Goal: Find specific page/section: Find specific page/section

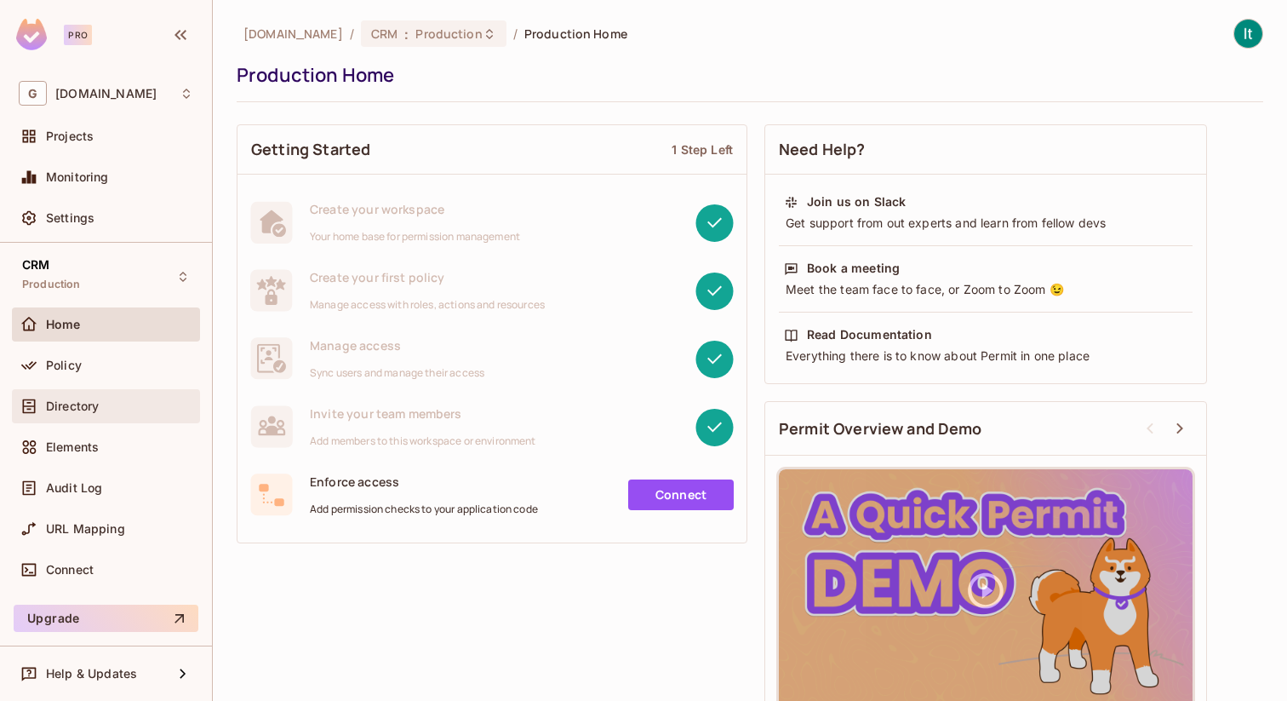
click at [95, 395] on div "Directory" at bounding box center [106, 406] width 188 height 34
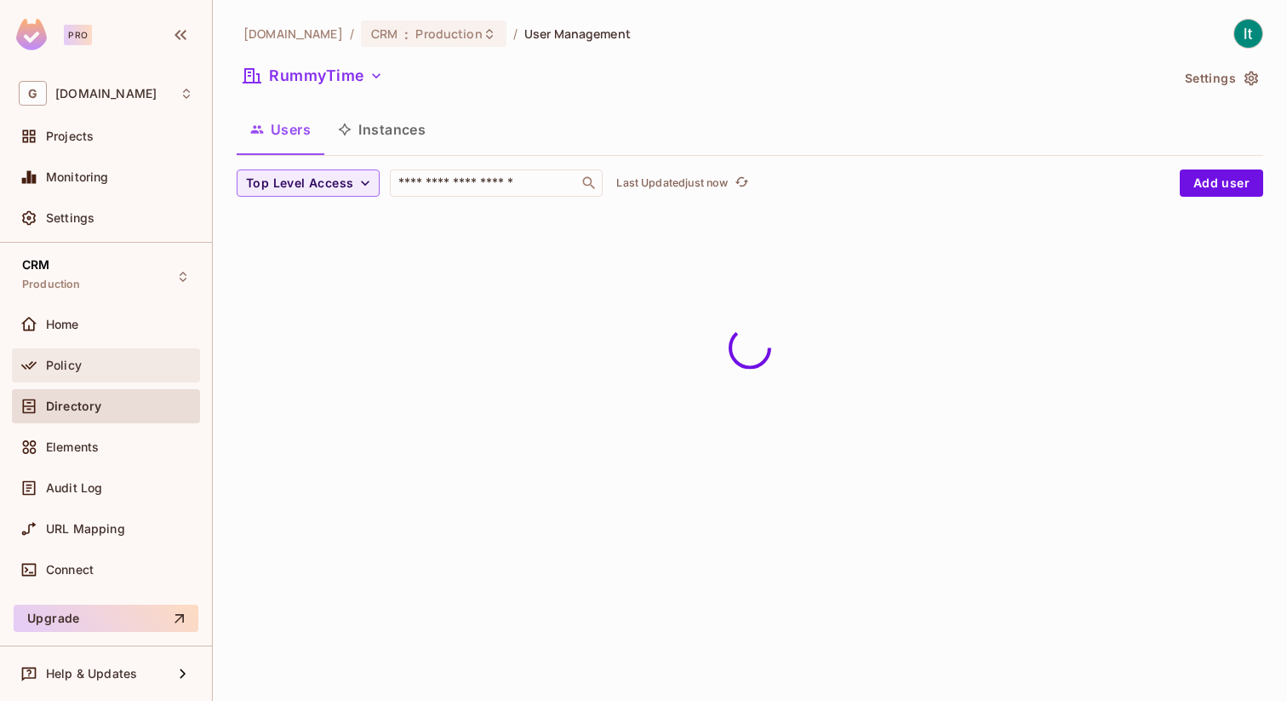
click at [79, 370] on span "Policy" at bounding box center [64, 365] width 36 height 14
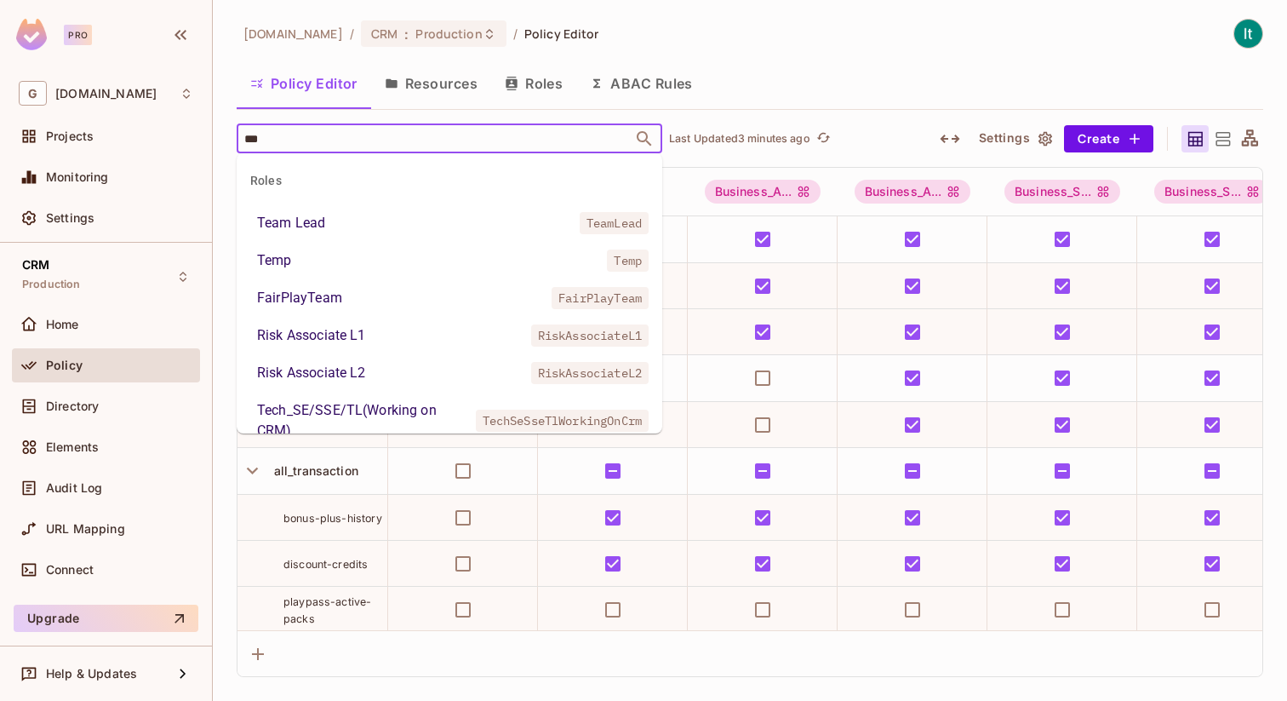
type input "****"
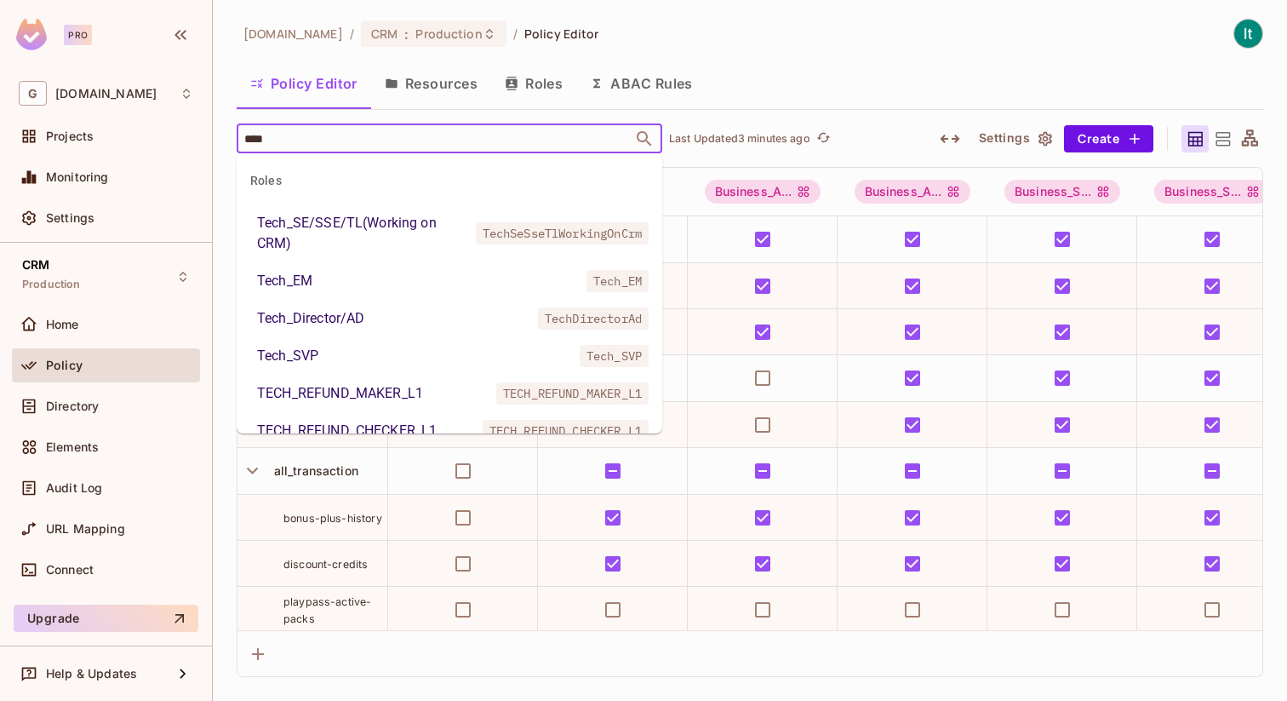
click at [354, 229] on div "Tech_SE/SSE/TL(Working on CRM)" at bounding box center [363, 233] width 212 height 41
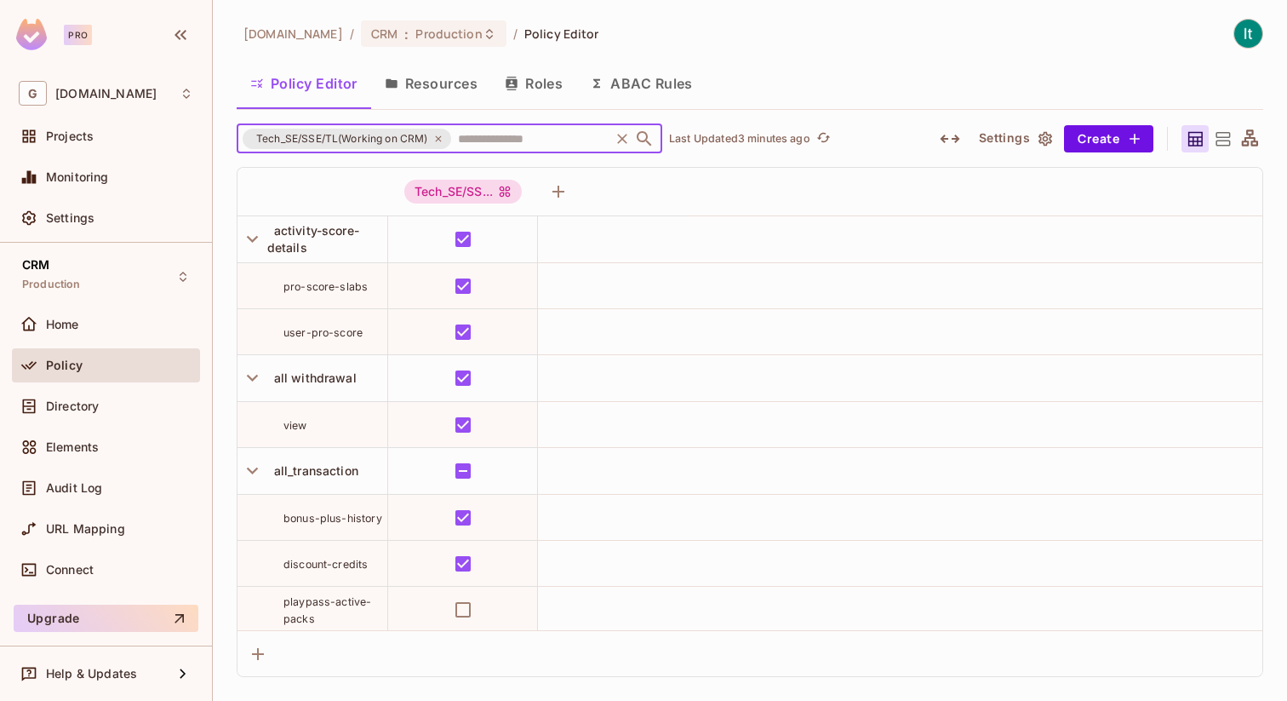
drag, startPoint x: 430, startPoint y: 139, endPoint x: 270, endPoint y: 138, distance: 160.0
click at [270, 138] on span "Tech_SE/SSE/TL(Working on CRM)" at bounding box center [342, 138] width 192 height 17
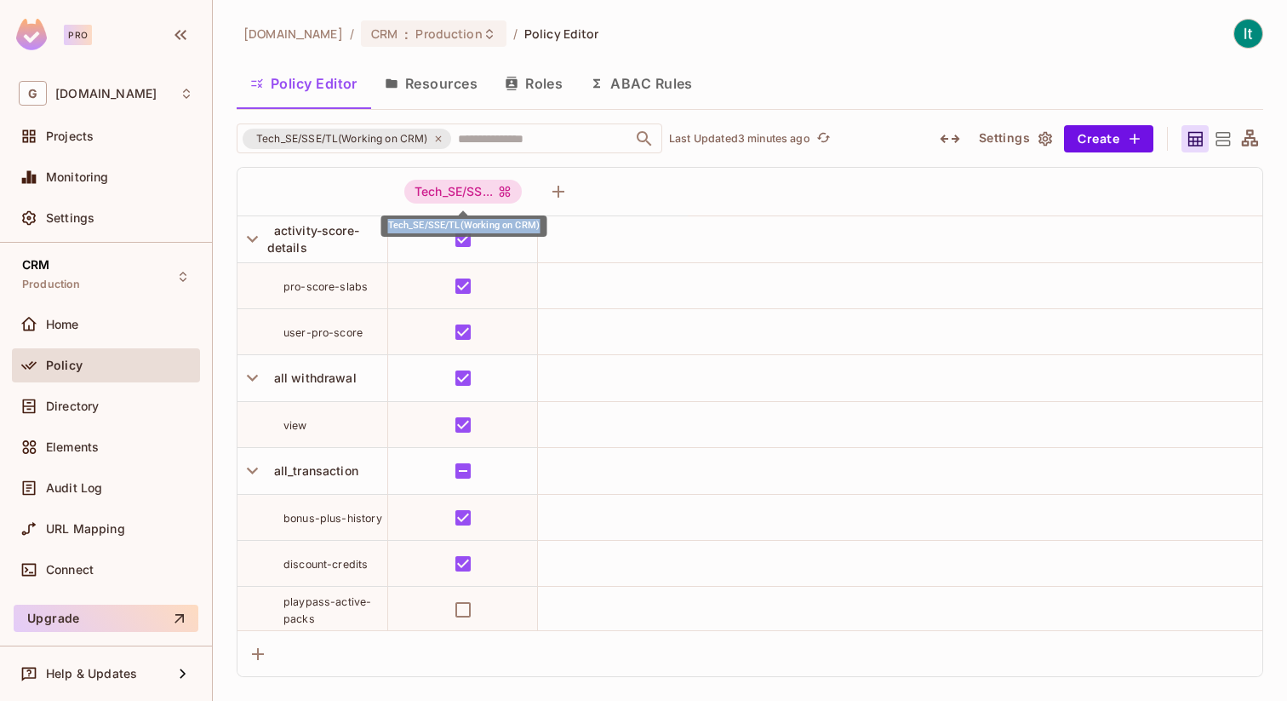
drag, startPoint x: 388, startPoint y: 226, endPoint x: 540, endPoint y: 219, distance: 151.7
click at [540, 219] on div "Tech_SE/SSE/TL(Working on CRM)" at bounding box center [464, 225] width 166 height 21
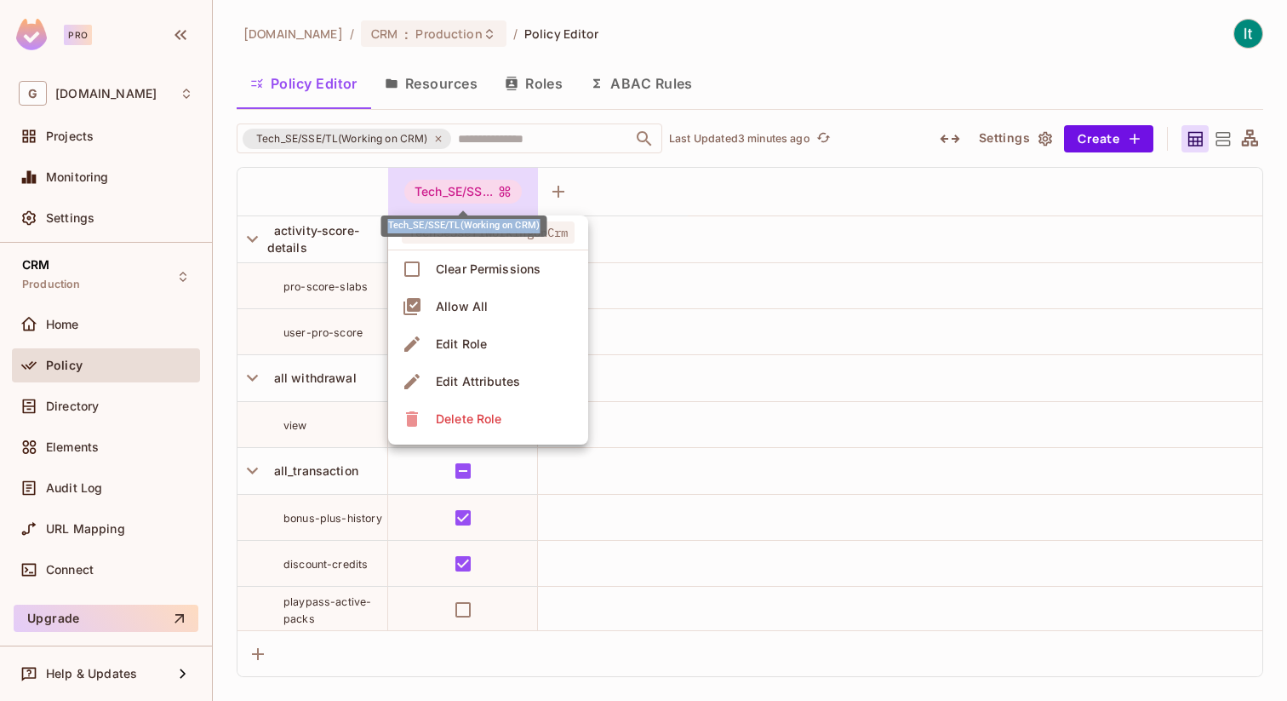
copy div "Tech_SE/SSE/TL(Working on CRM)"
click at [669, 208] on div at bounding box center [643, 350] width 1287 height 701
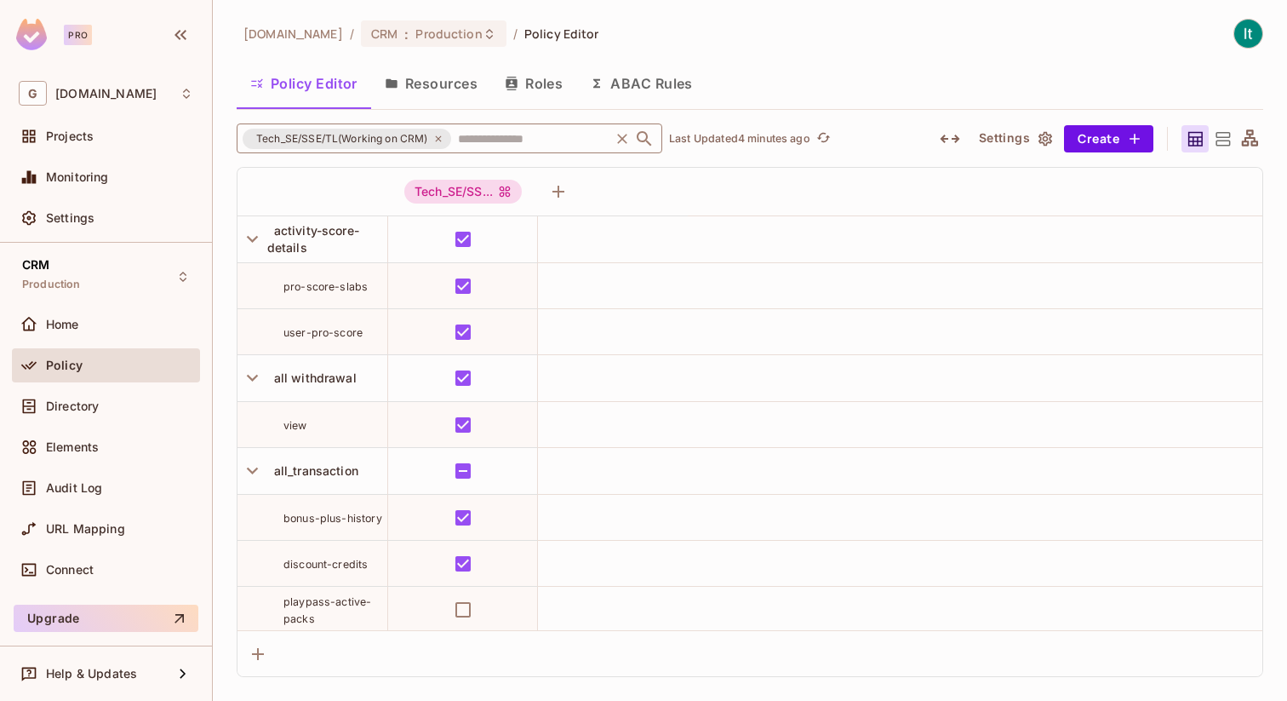
click at [443, 140] on icon at bounding box center [438, 139] width 10 height 10
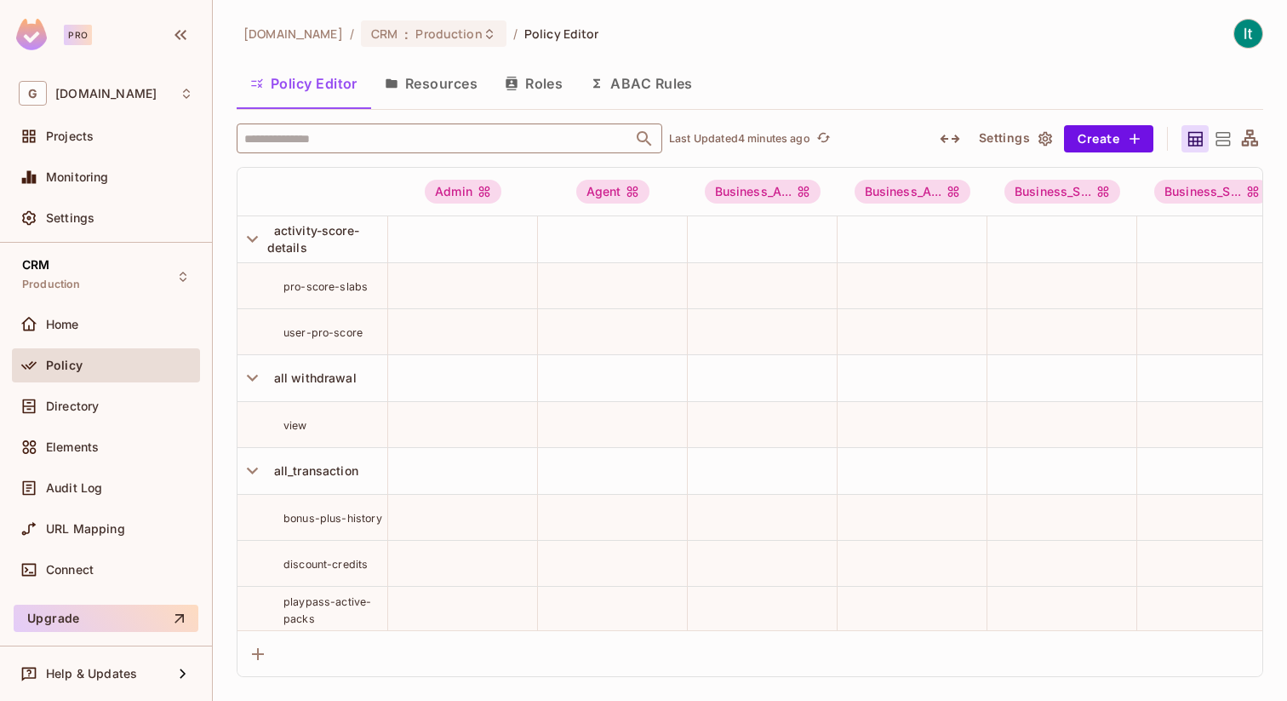
click at [376, 134] on input "text" at bounding box center [434, 138] width 389 height 30
paste input "**"
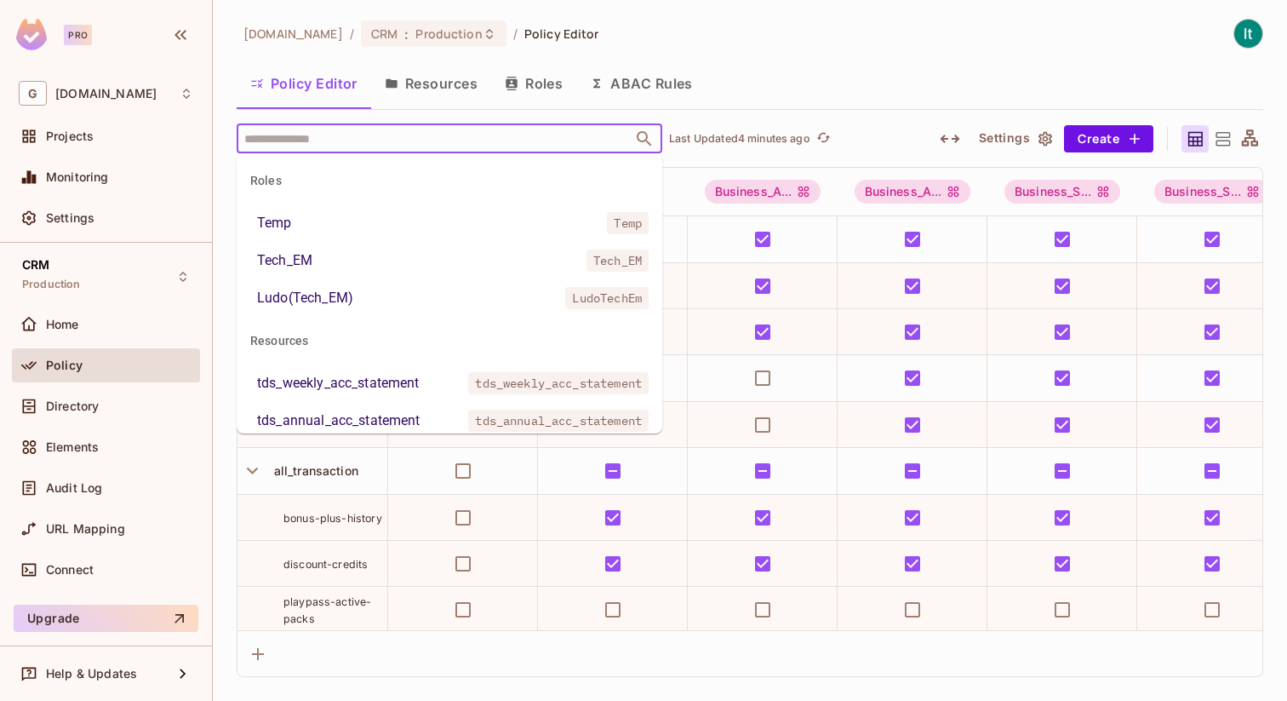
click at [333, 138] on input "text" at bounding box center [434, 138] width 389 height 30
type input "**"
click at [367, 265] on li "Tech_EM Tech_EM" at bounding box center [450, 260] width 426 height 31
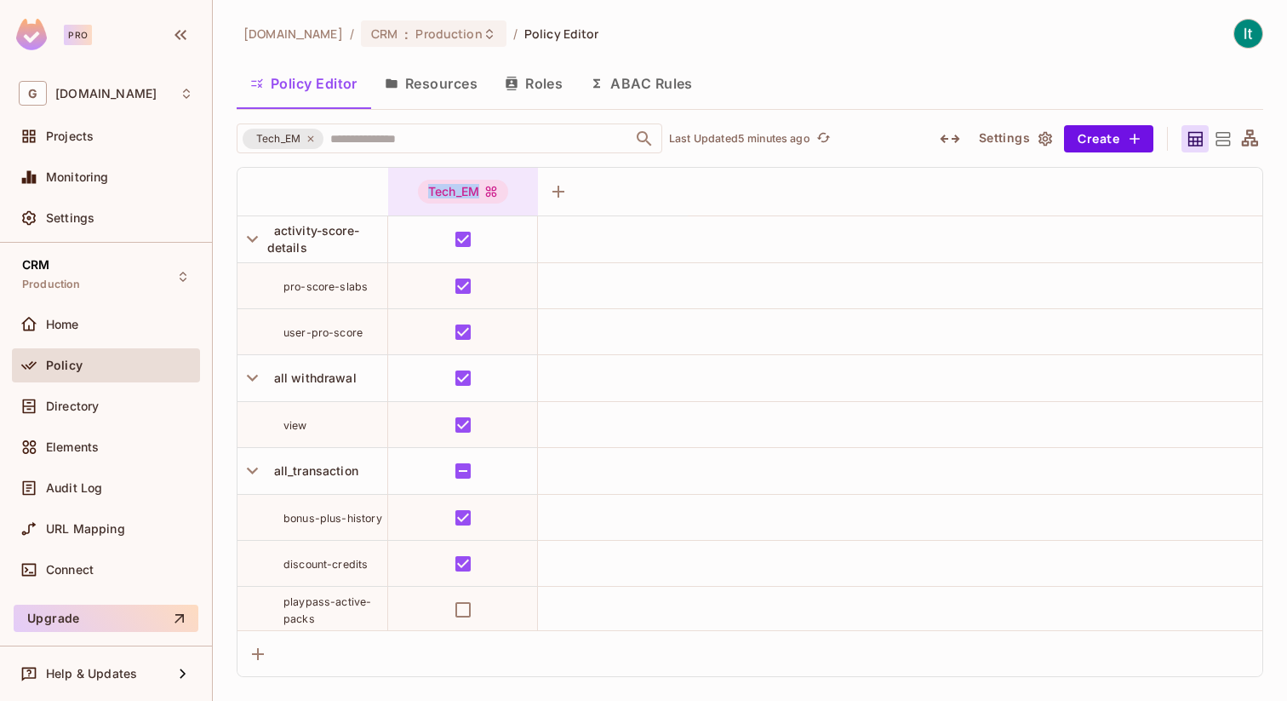
drag, startPoint x: 483, startPoint y: 189, endPoint x: 426, endPoint y: 188, distance: 57.0
click at [426, 188] on div "Tech_EM" at bounding box center [463, 192] width 90 height 24
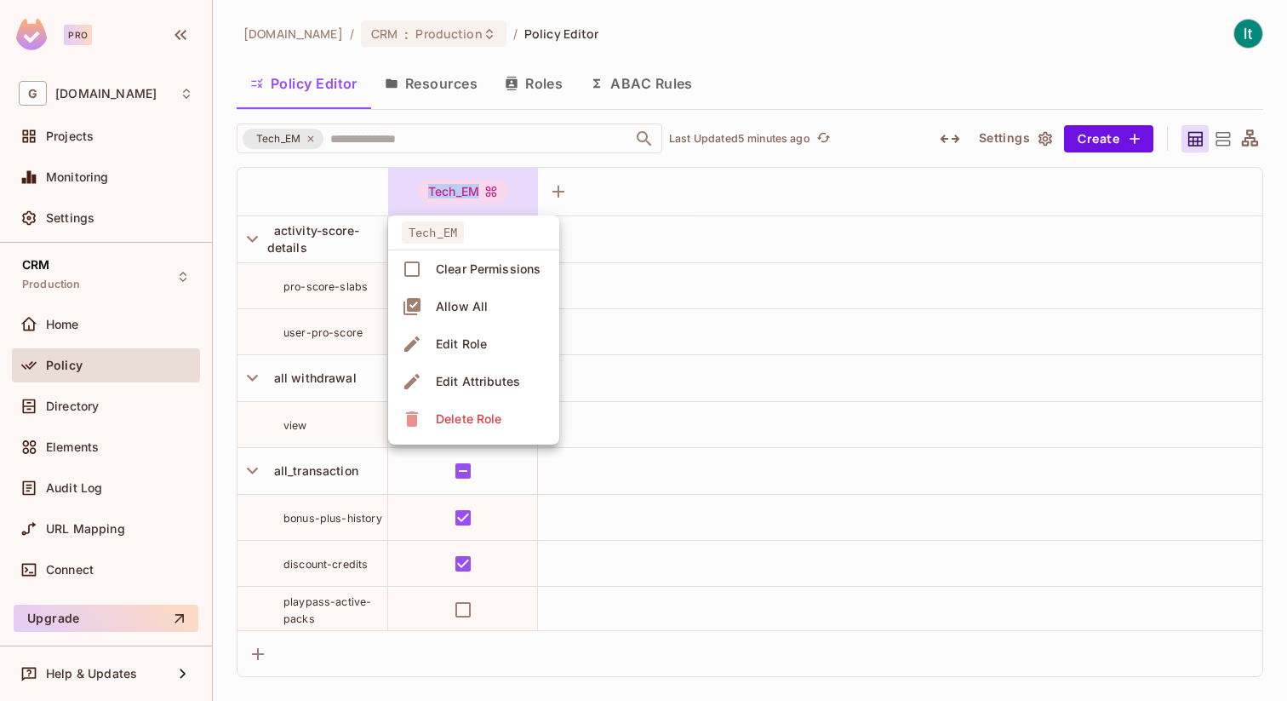
copy div "Tech_EM"
click at [373, 141] on div at bounding box center [643, 350] width 1287 height 701
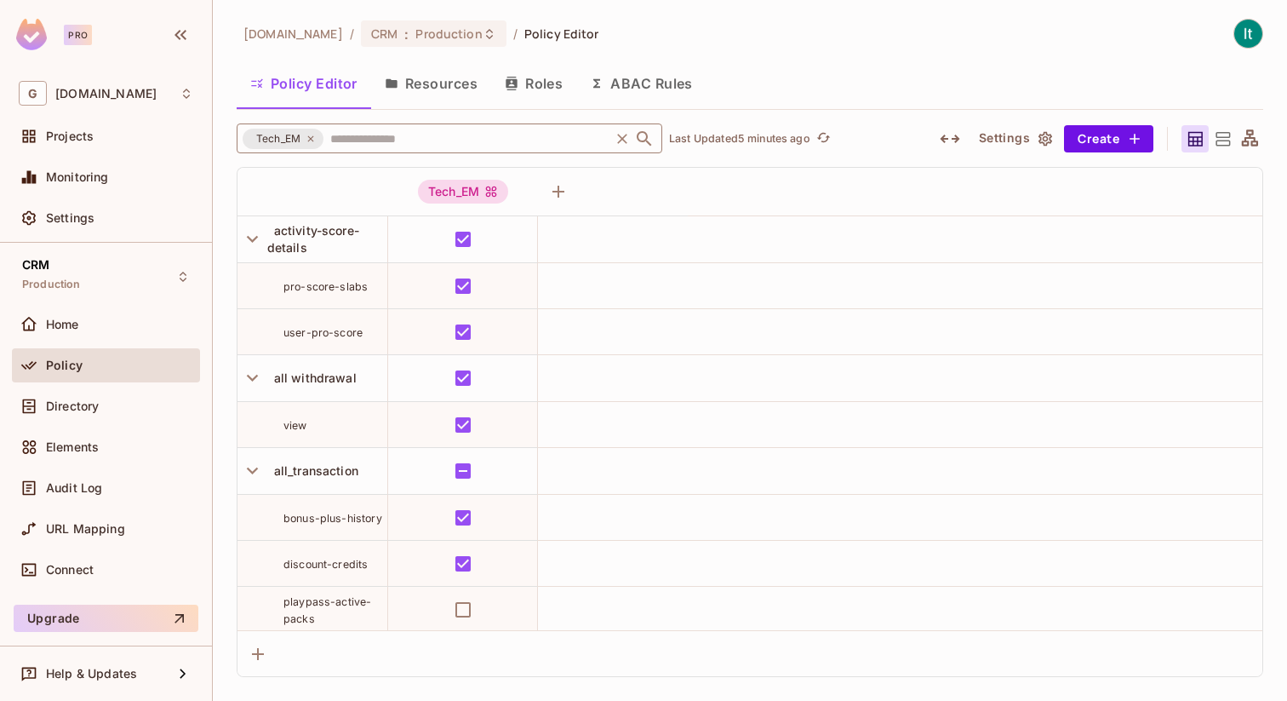
click at [368, 140] on input "text" at bounding box center [466, 138] width 281 height 30
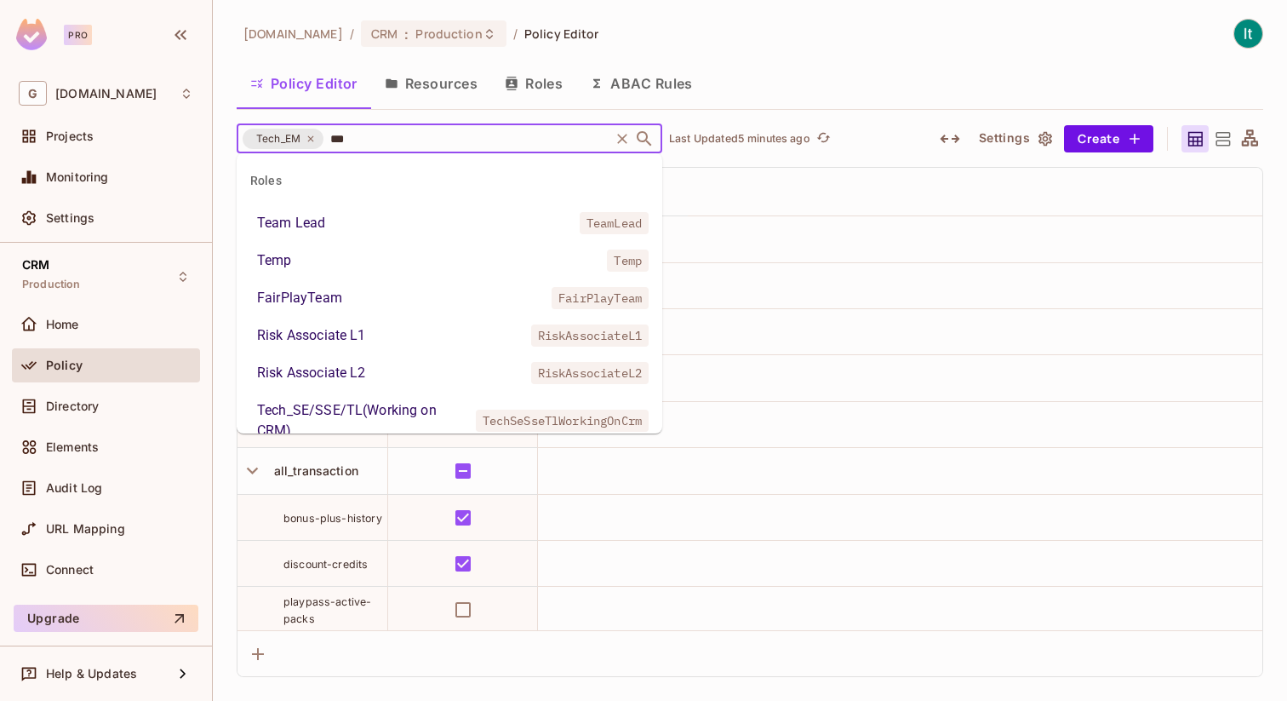
type input "****"
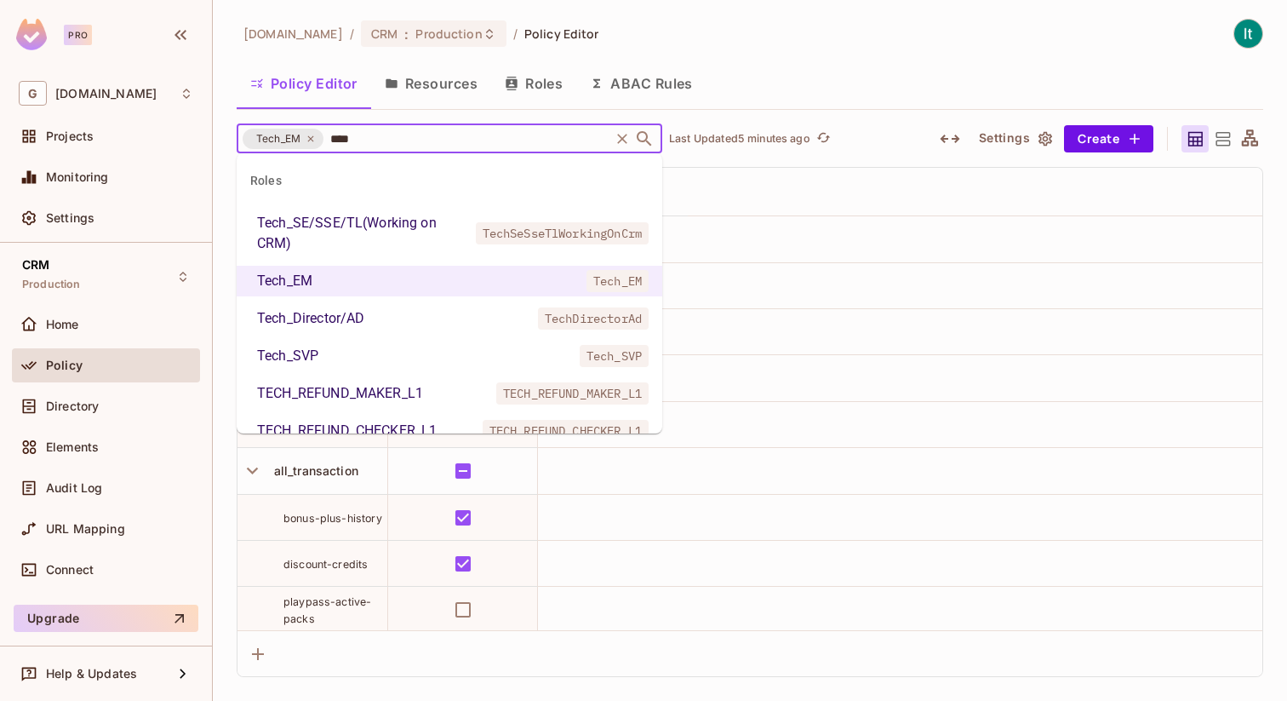
click at [388, 314] on li "Tech_Director/AD TechDirectorAd" at bounding box center [450, 318] width 426 height 31
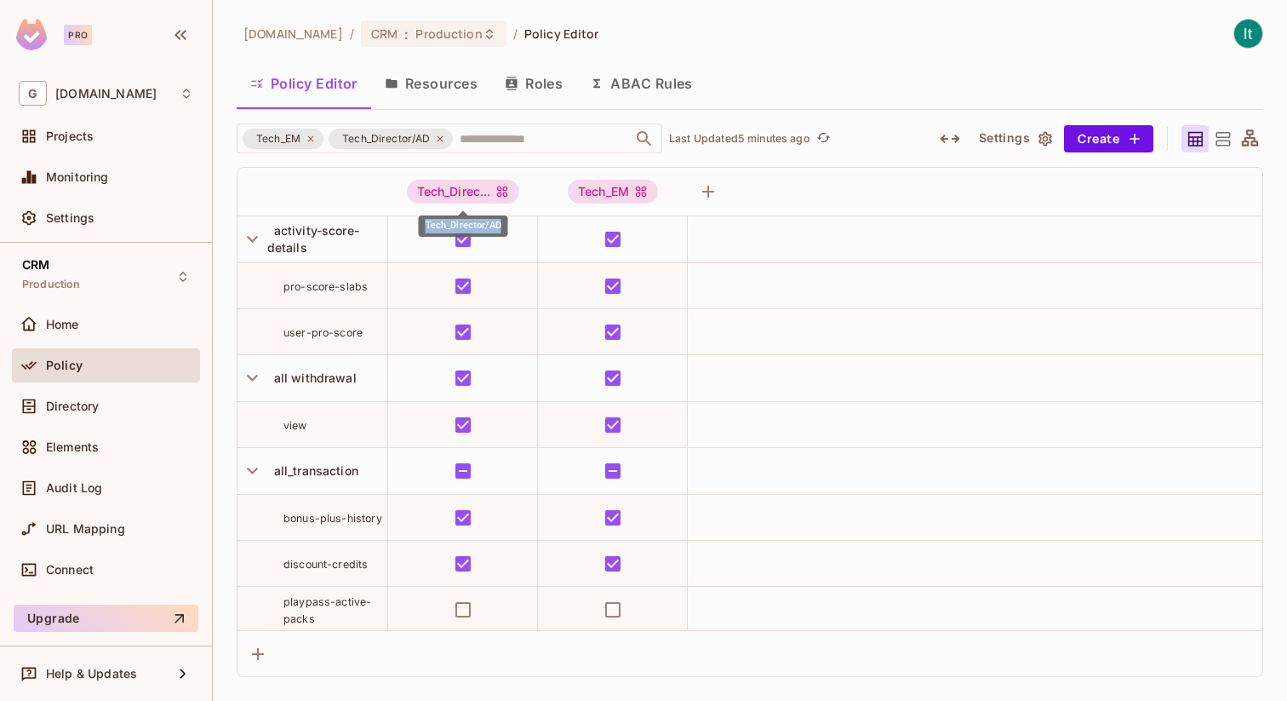
drag, startPoint x: 426, startPoint y: 226, endPoint x: 501, endPoint y: 221, distance: 75.9
click at [502, 222] on div "Tech_Director/AD" at bounding box center [463, 225] width 89 height 21
copy div "Tech_Director/AD"
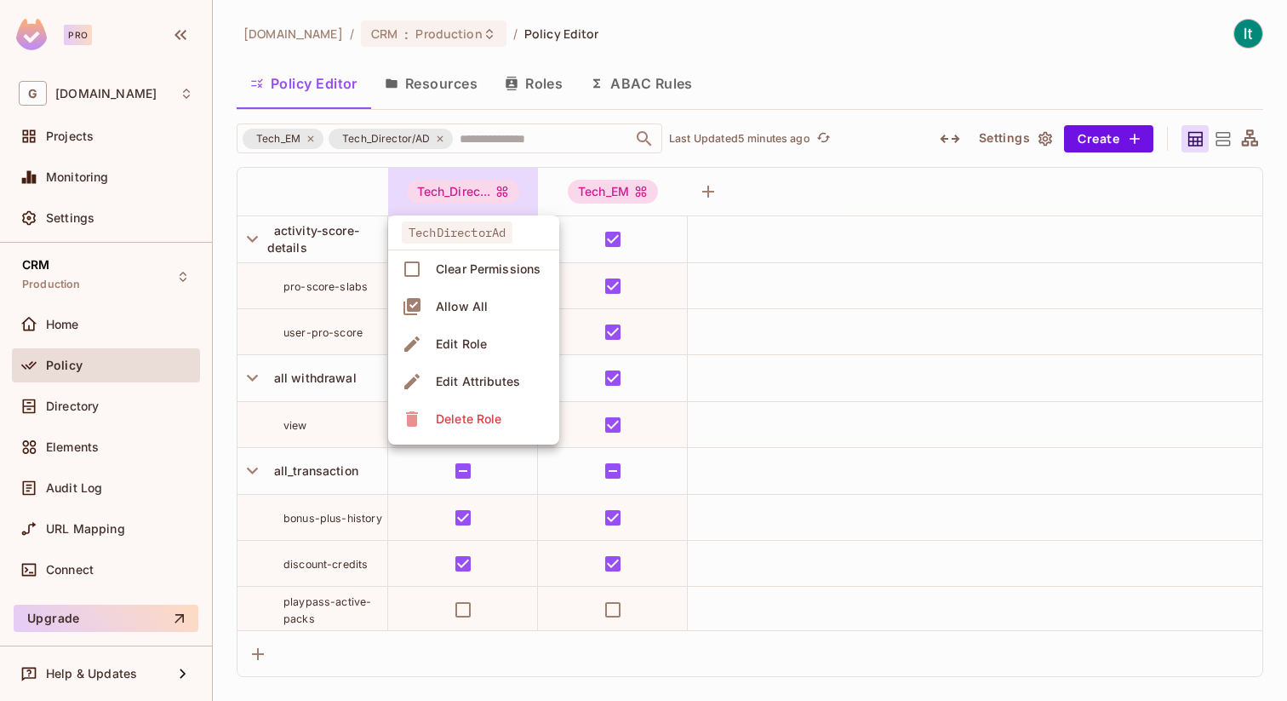
click at [487, 135] on div at bounding box center [643, 350] width 1287 height 701
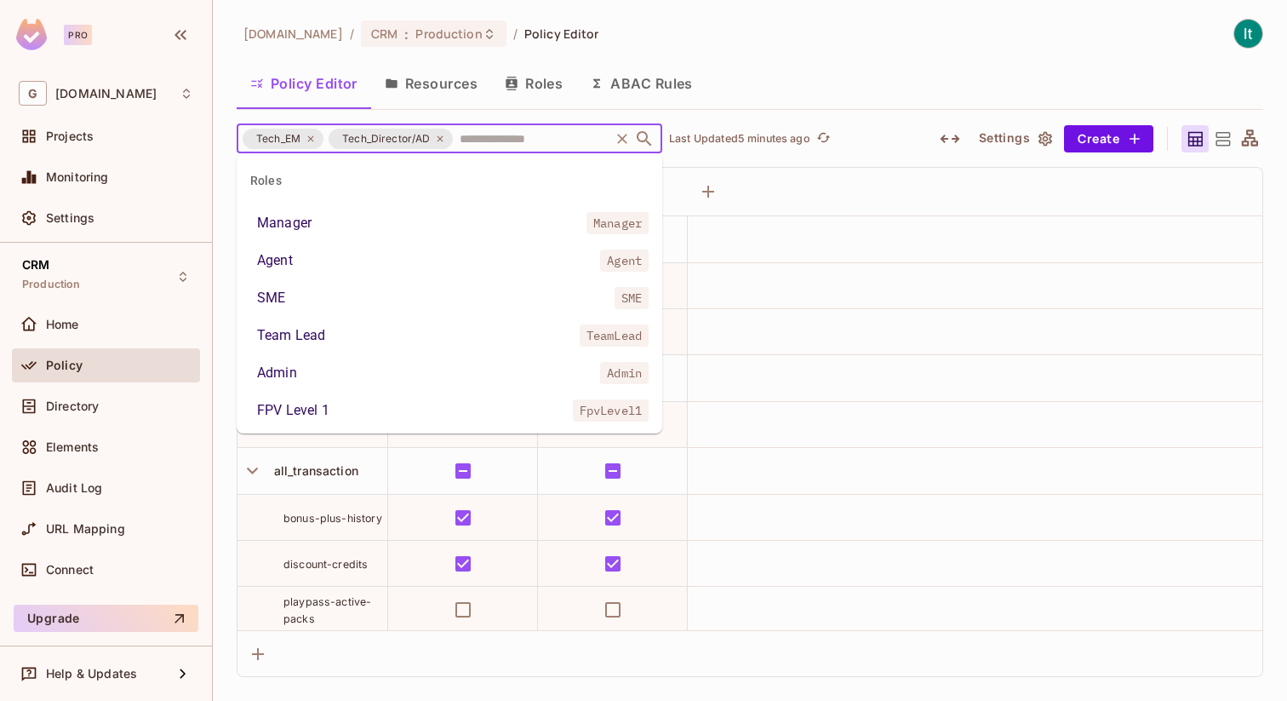
click at [487, 134] on input "text" at bounding box center [531, 138] width 152 height 30
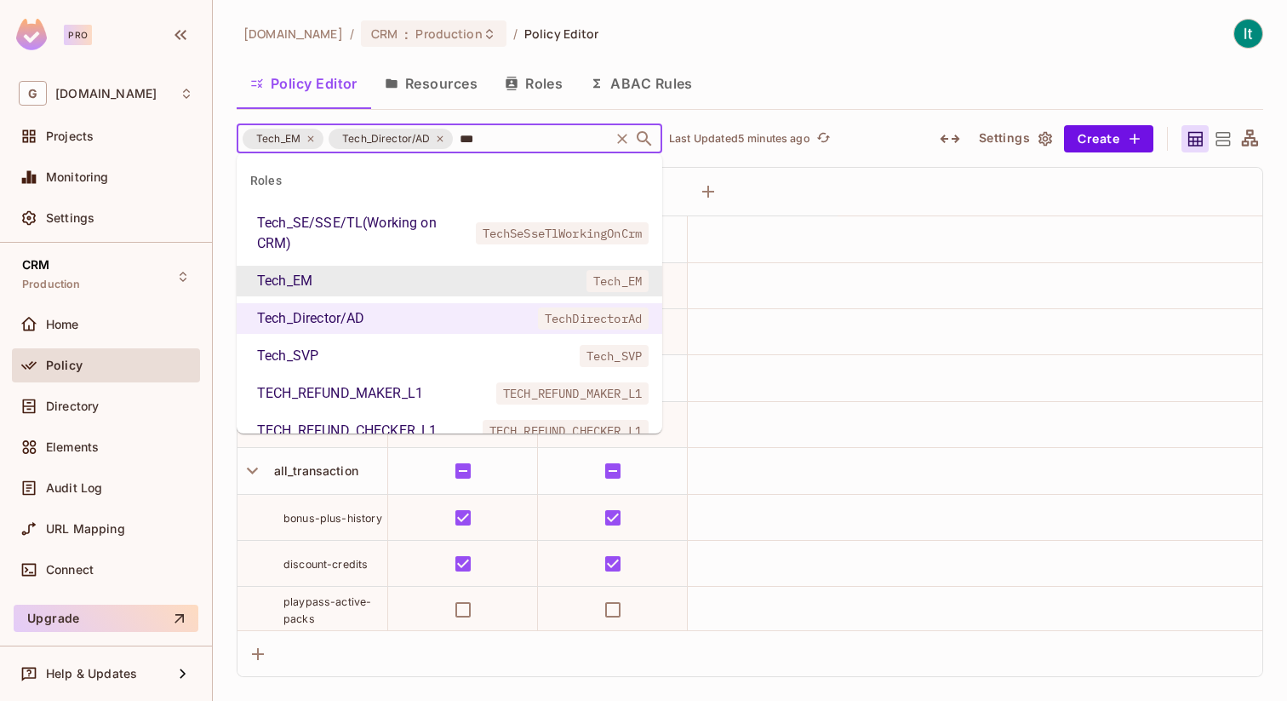
type input "****"
click at [324, 363] on li "Tech_SVP Tech_SVP" at bounding box center [450, 355] width 426 height 31
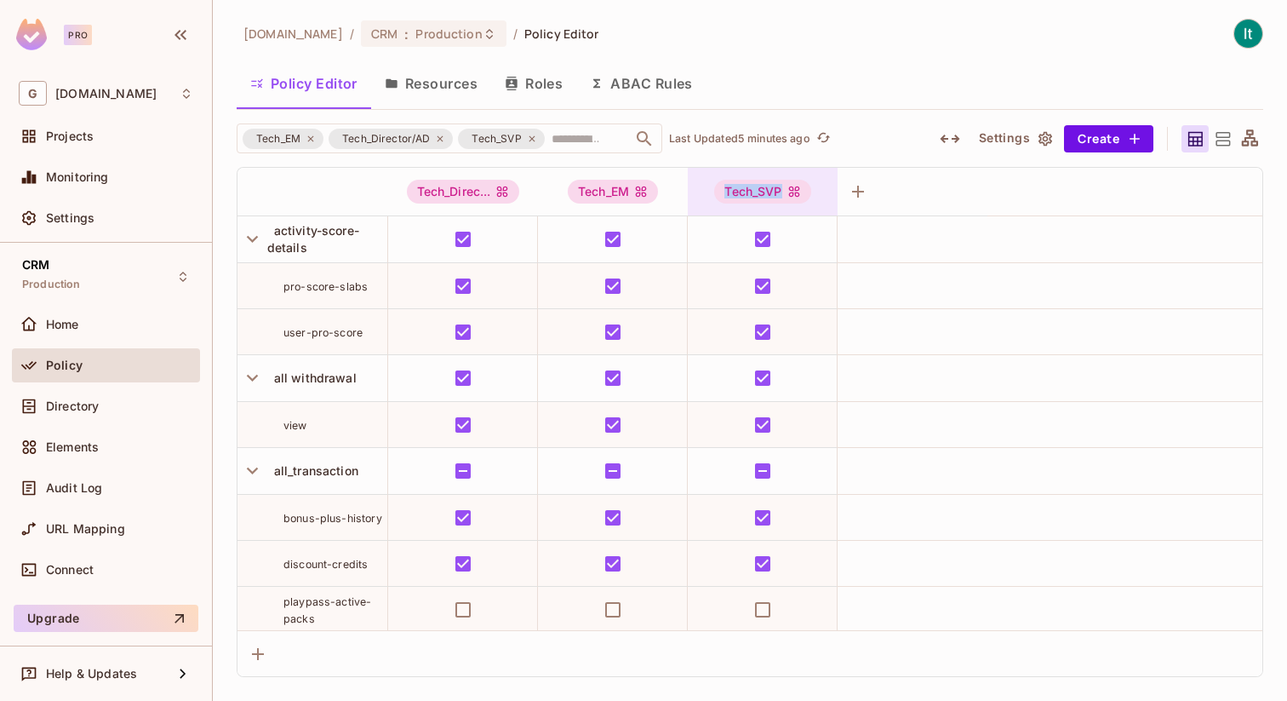
drag, startPoint x: 783, startPoint y: 192, endPoint x: 727, endPoint y: 192, distance: 56.2
click at [727, 192] on div "Tech_SVP" at bounding box center [762, 192] width 96 height 24
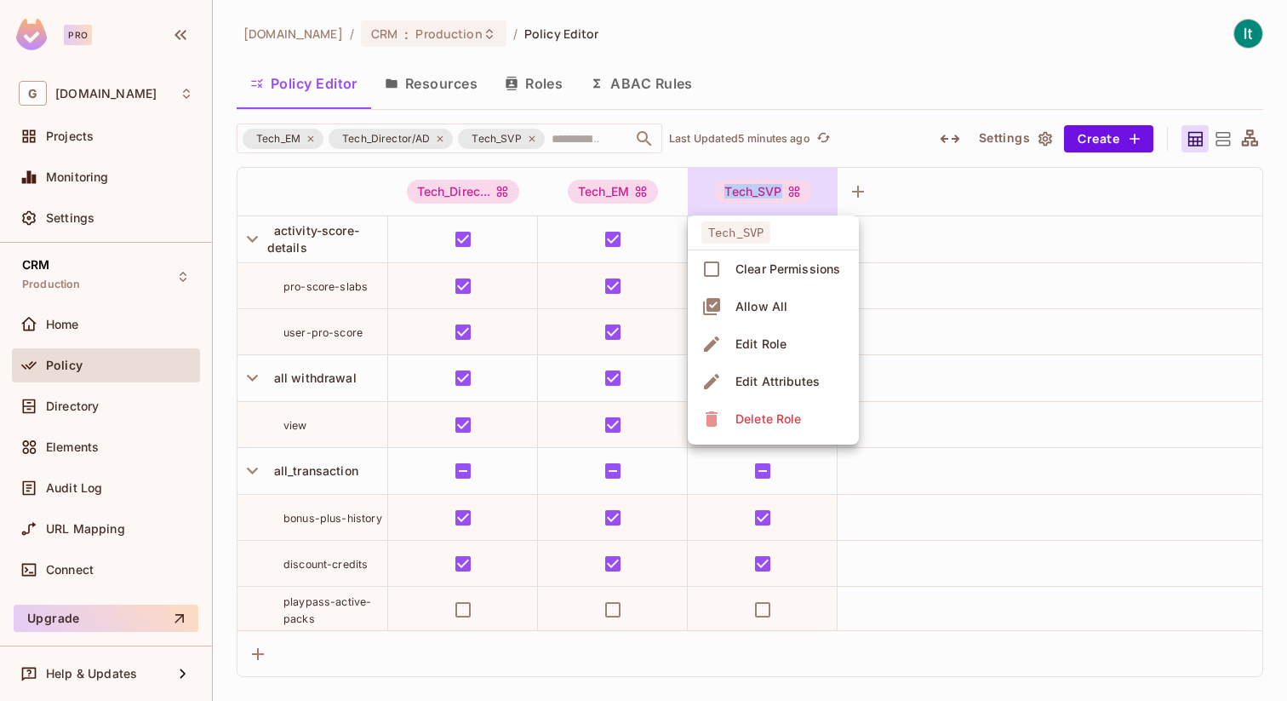
copy div "Tech_SVP"
click at [533, 136] on div at bounding box center [643, 350] width 1287 height 701
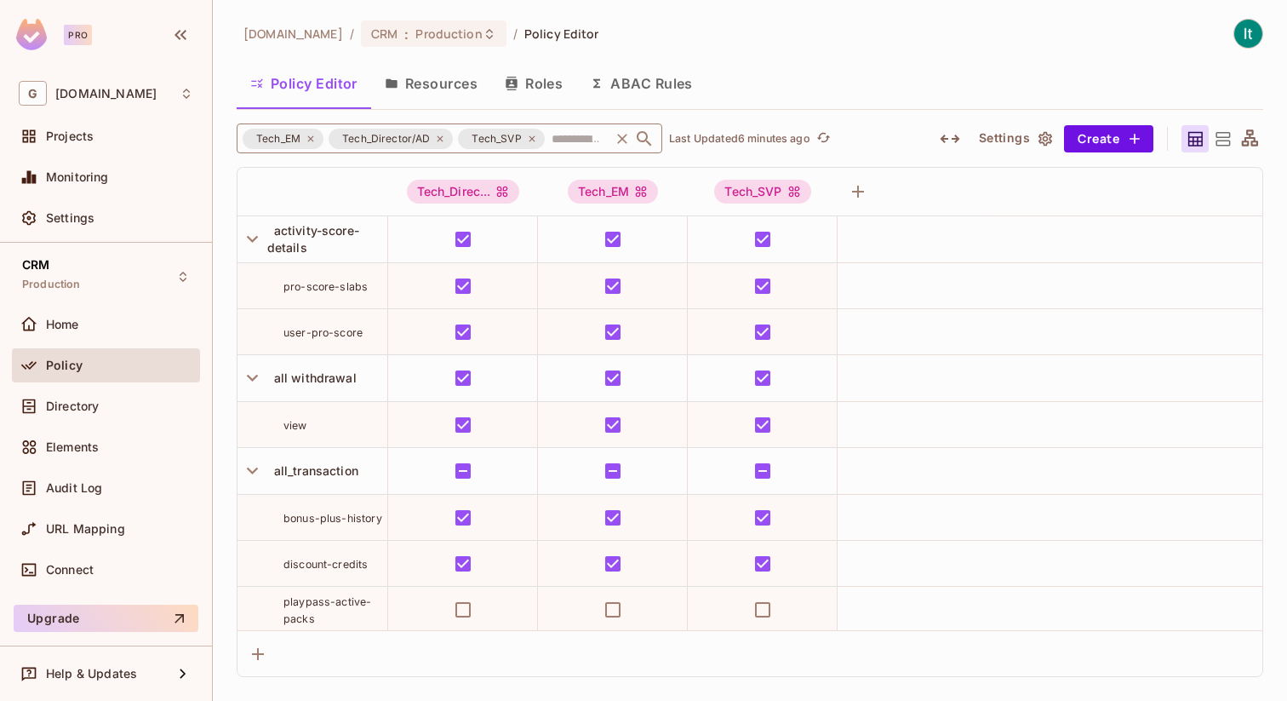
click at [529, 139] on icon at bounding box center [532, 139] width 10 height 10
click at [442, 140] on icon at bounding box center [440, 139] width 10 height 10
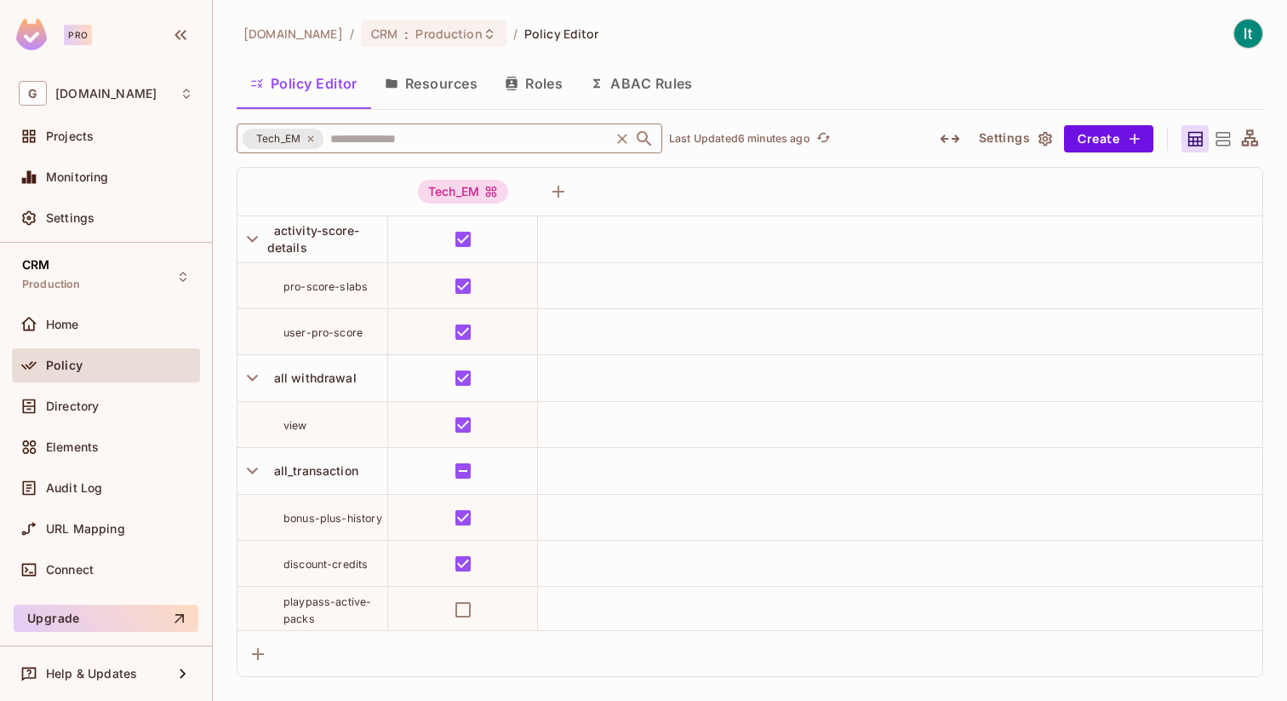
click at [311, 134] on icon at bounding box center [311, 139] width 10 height 10
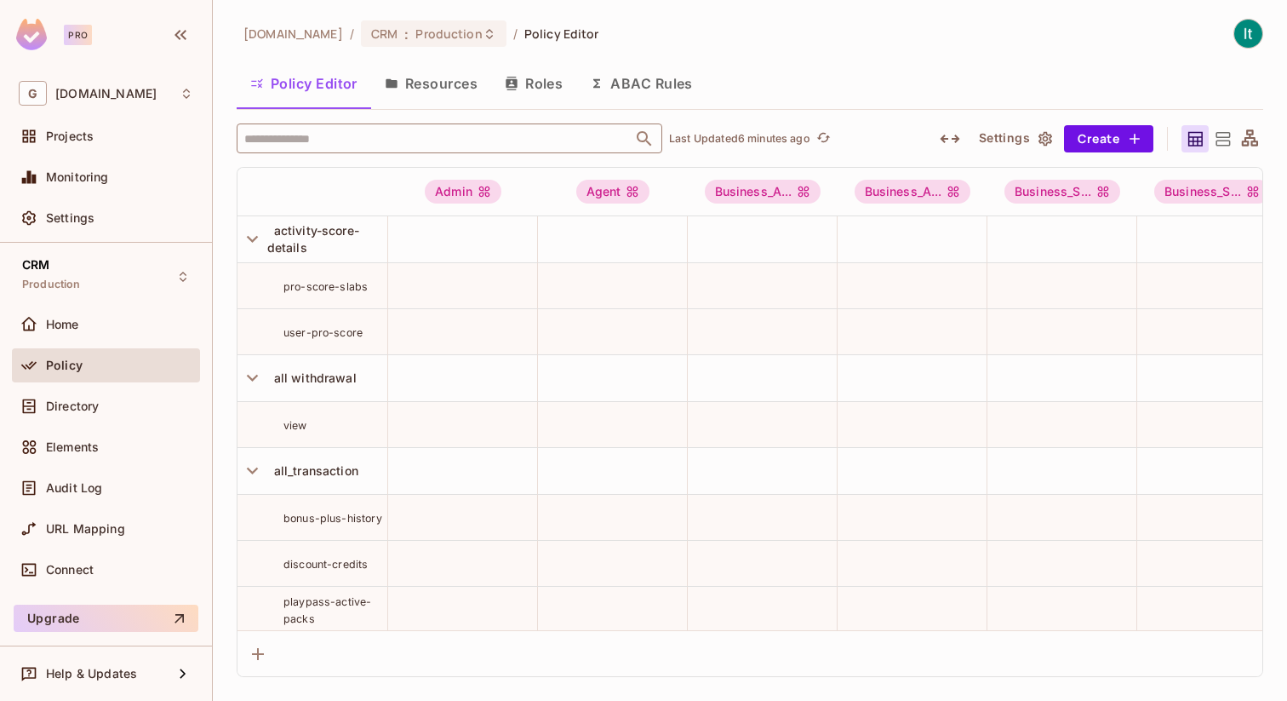
click at [307, 138] on input "text" at bounding box center [434, 138] width 389 height 30
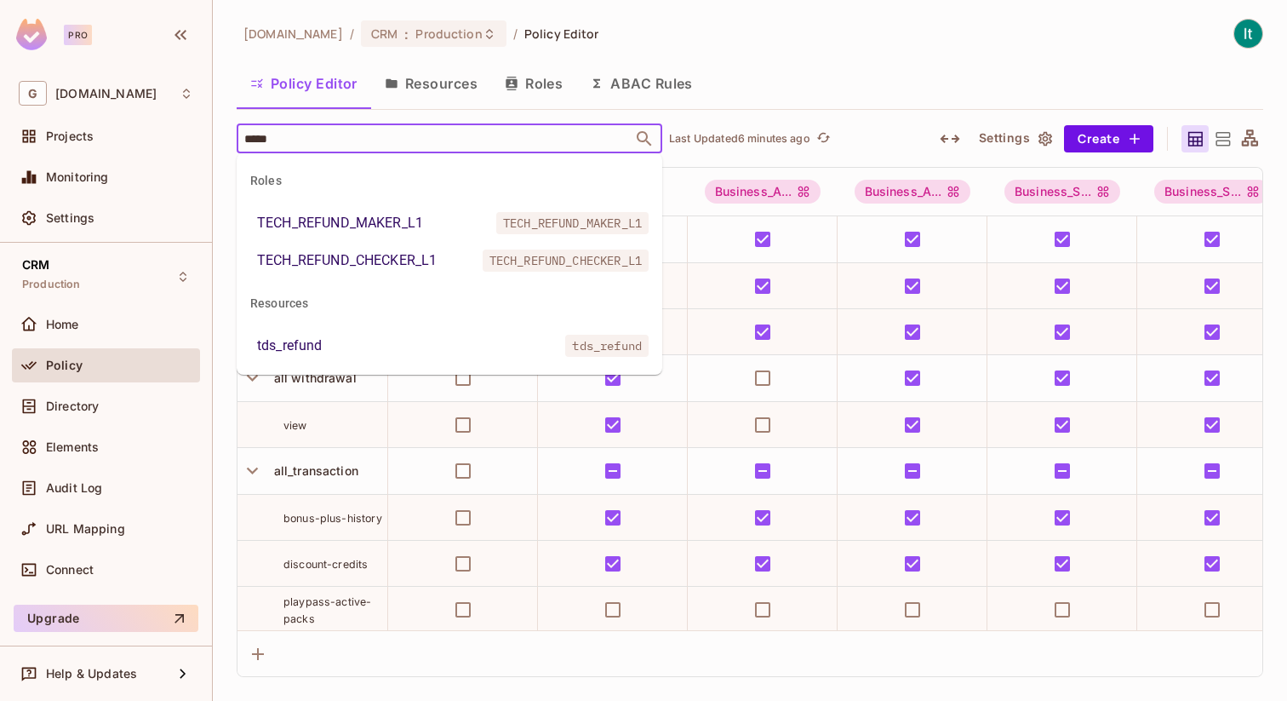
type input "******"
drag, startPoint x: 435, startPoint y: 223, endPoint x: 266, endPoint y: 222, distance: 168.5
click at [266, 222] on li "TECH_REFUND_MAKER_L1 TECH_REFUND_MAKER_L1" at bounding box center [450, 223] width 426 height 31
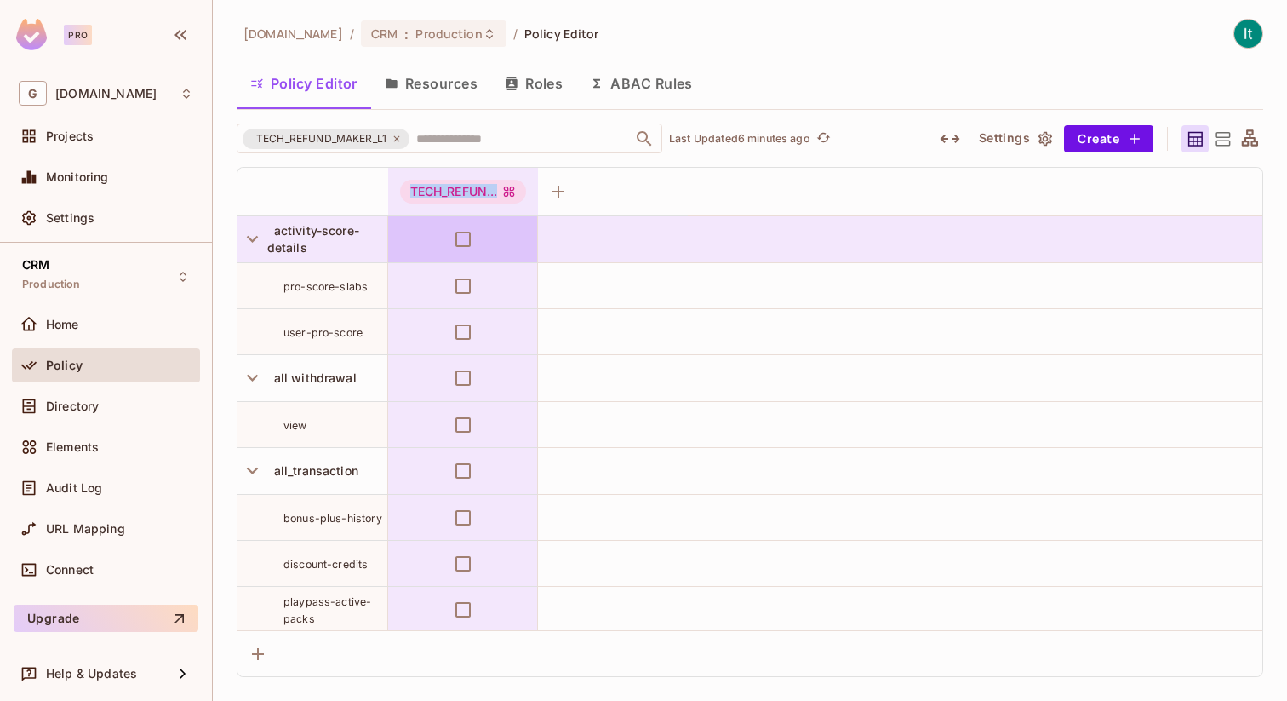
drag, startPoint x: 404, startPoint y: 226, endPoint x: 515, endPoint y: 213, distance: 111.5
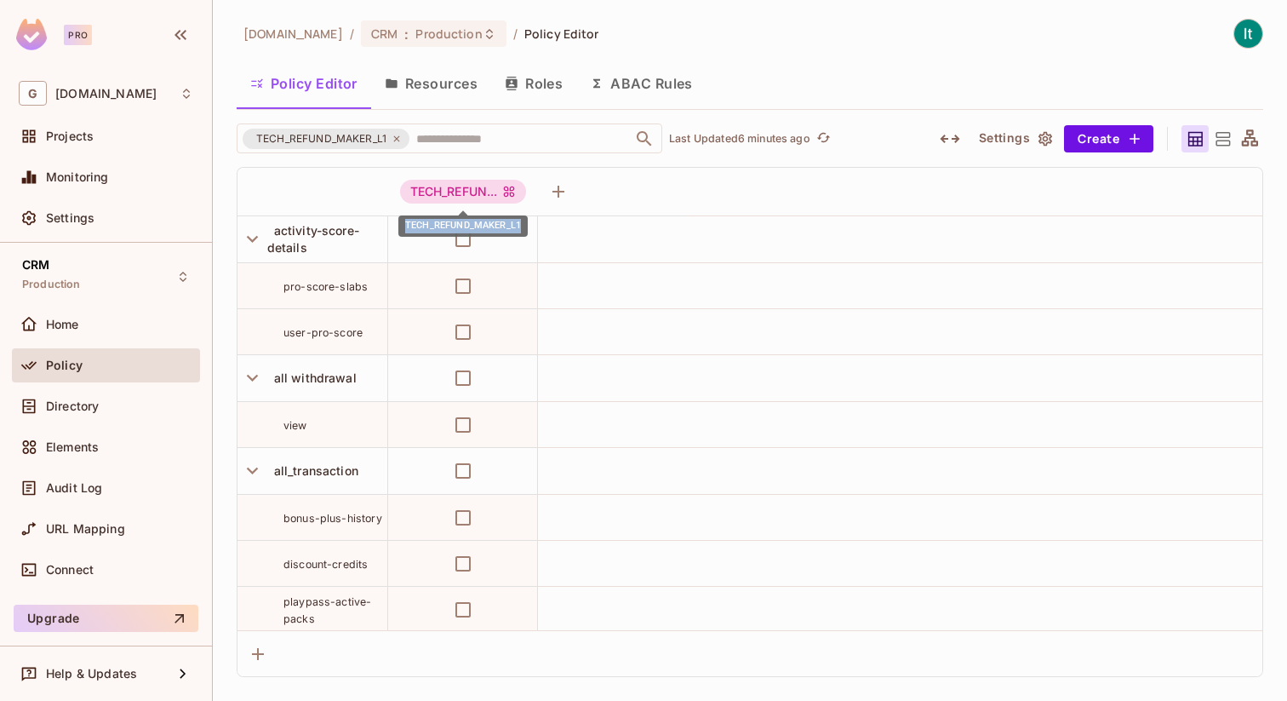
drag, startPoint x: 406, startPoint y: 225, endPoint x: 523, endPoint y: 223, distance: 117.5
click at [523, 223] on div "TECH_REFUND_MAKER_L1" at bounding box center [462, 225] width 129 height 21
copy div "TECH_REFUND_MAKER_L1"
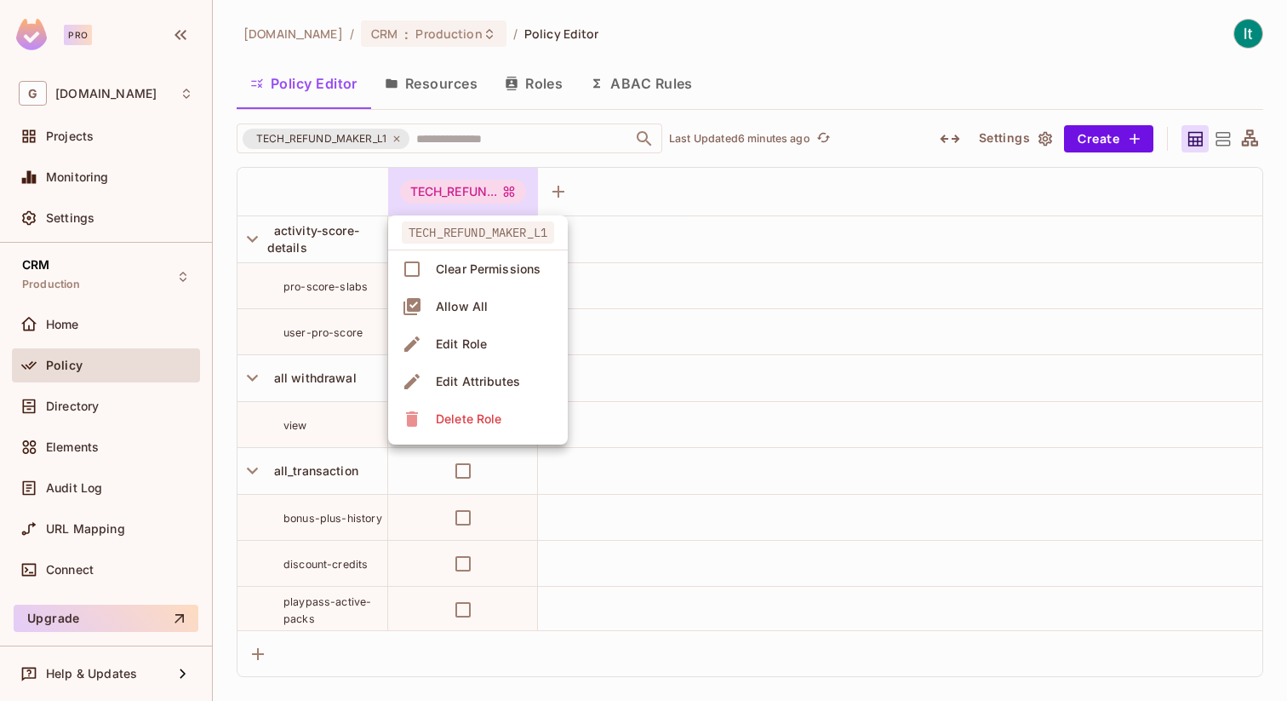
click at [482, 129] on div at bounding box center [643, 350] width 1287 height 701
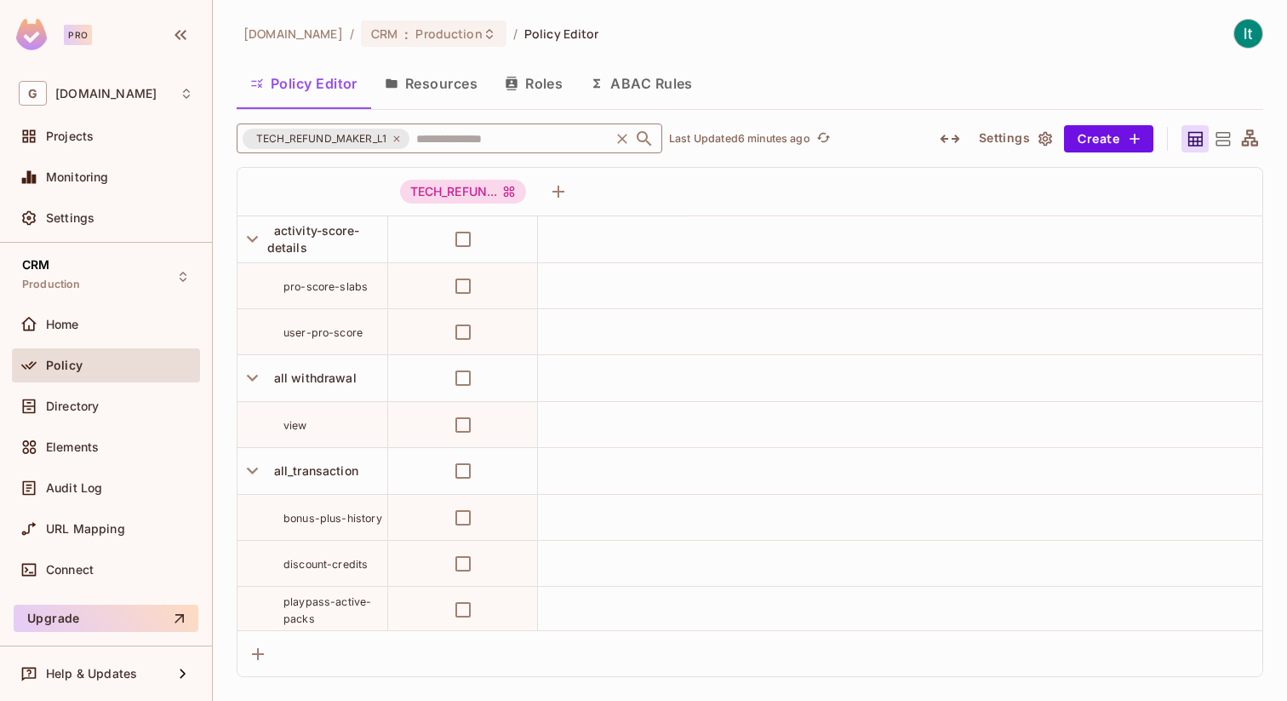
click at [394, 135] on icon at bounding box center [397, 139] width 10 height 10
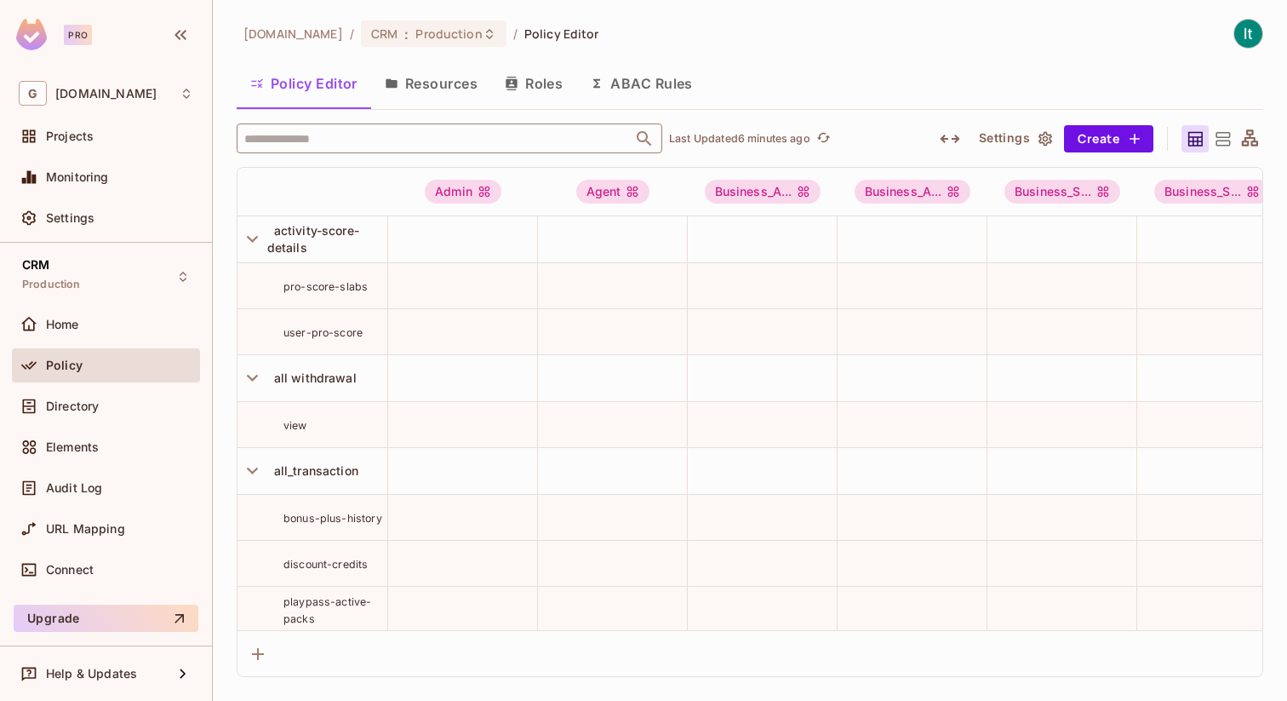
click at [348, 143] on input "text" at bounding box center [434, 138] width 389 height 30
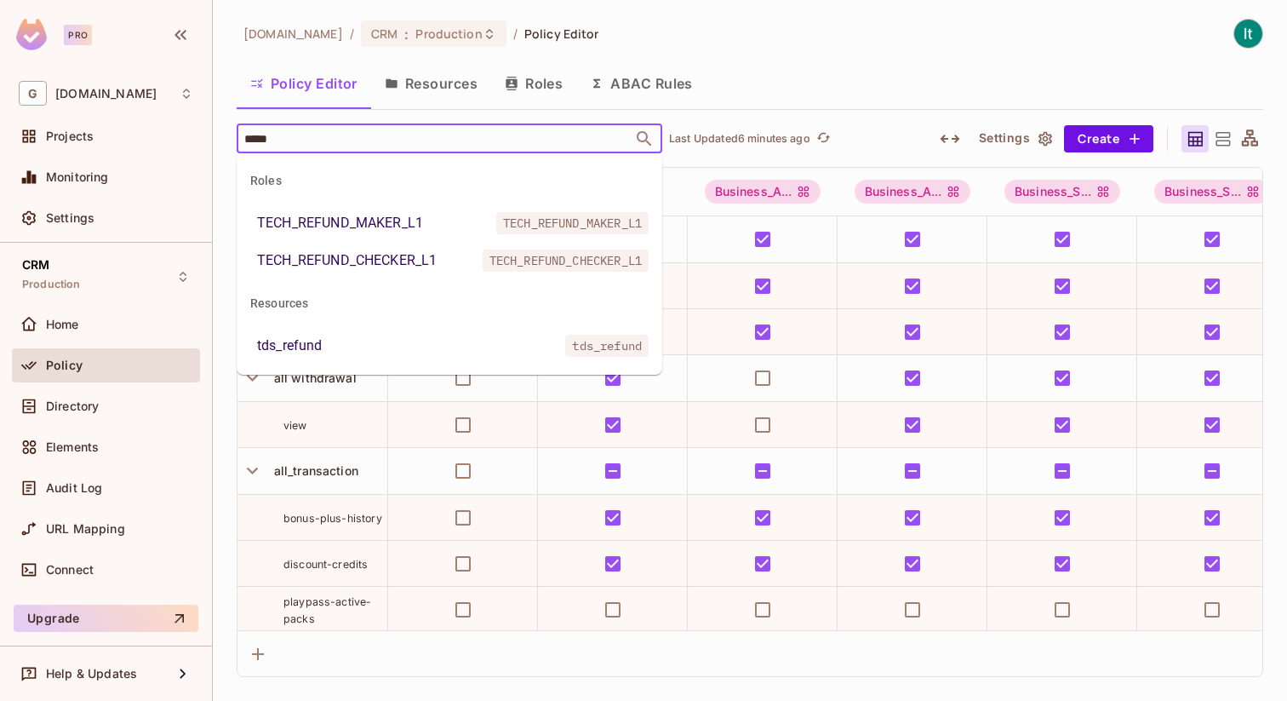
type input "******"
click at [374, 263] on div "TECH_REFUND_CHECKER_L1" at bounding box center [347, 260] width 180 height 20
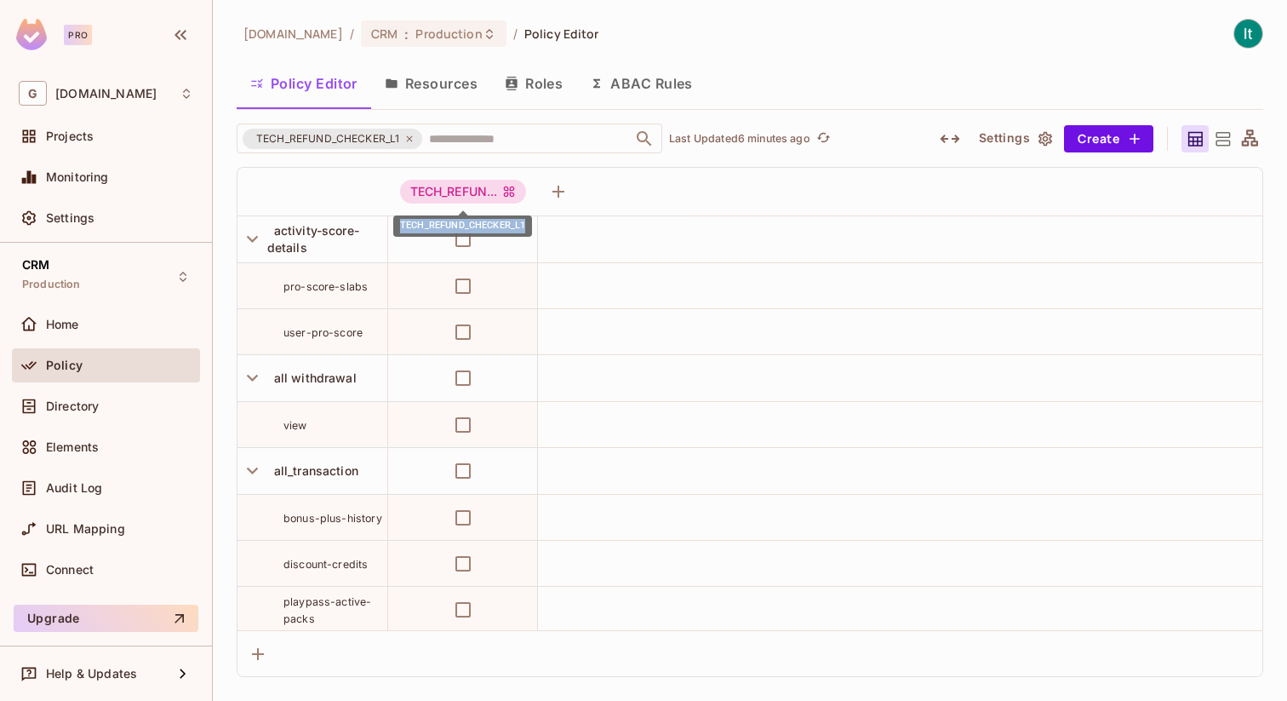
drag, startPoint x: 402, startPoint y: 225, endPoint x: 528, endPoint y: 224, distance: 126.0
click at [528, 224] on div "TECH_REFUND_CHECKER_L1" at bounding box center [462, 225] width 139 height 21
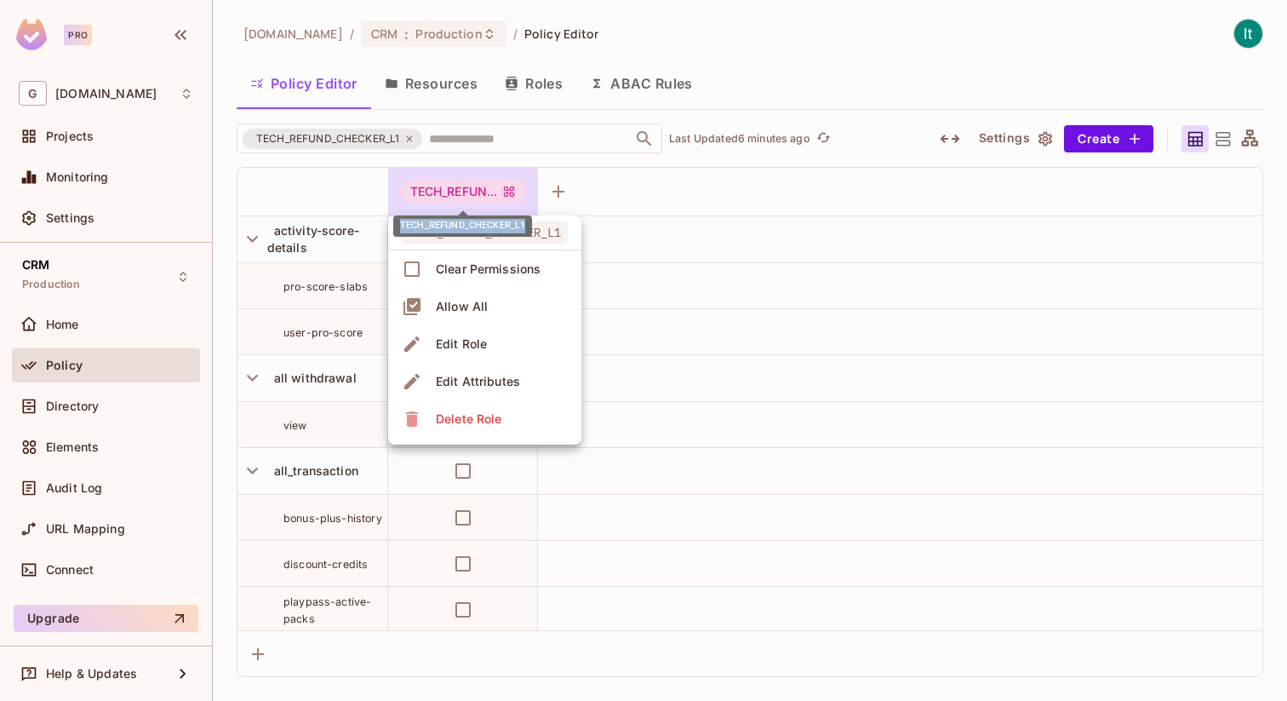
copy div "TECH_REFUND_CHECKER_L1"
